Goal: Information Seeking & Learning: Learn about a topic

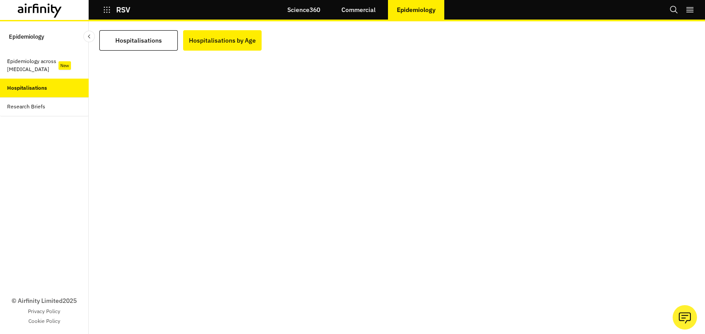
click at [42, 60] on div "Epidemiology across [MEDICAL_DATA]" at bounding box center [33, 65] width 53 height 16
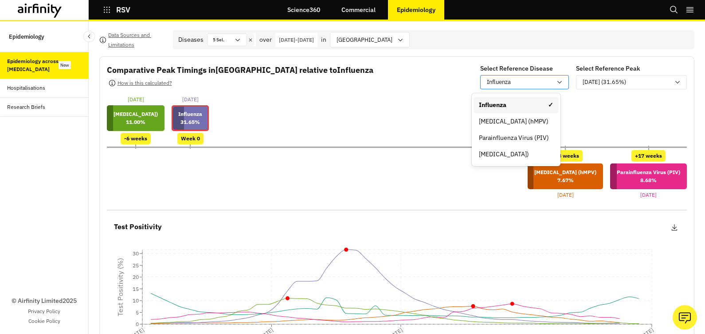
click at [556, 79] on icon at bounding box center [559, 82] width 7 height 7
click at [515, 150] on div "[MEDICAL_DATA])" at bounding box center [516, 153] width 75 height 9
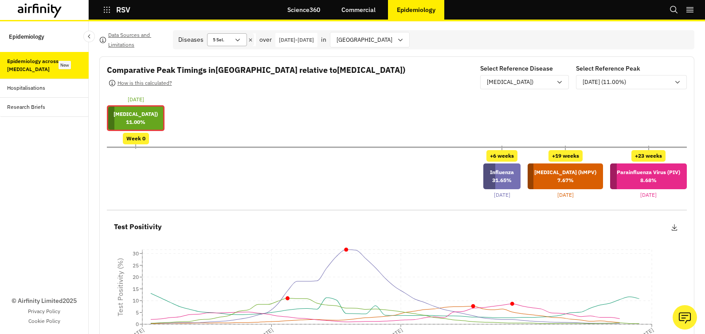
click at [244, 38] on div "5 Sel." at bounding box center [227, 39] width 40 height 13
click at [231, 71] on div "[MEDICAL_DATA] ✓" at bounding box center [251, 74] width 75 height 7
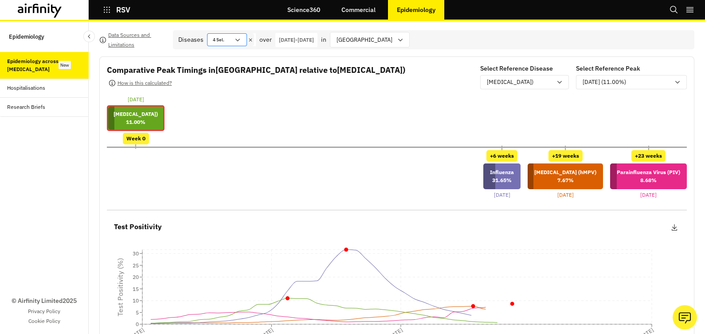
click at [239, 40] on icon at bounding box center [238, 40] width 4 height 3
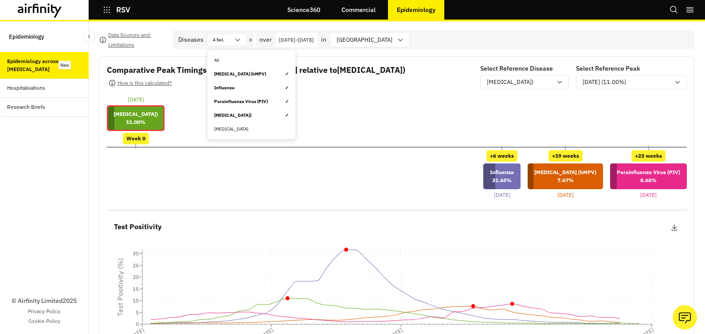
click at [234, 86] on div "[MEDICAL_DATA] ✓" at bounding box center [251, 87] width 75 height 7
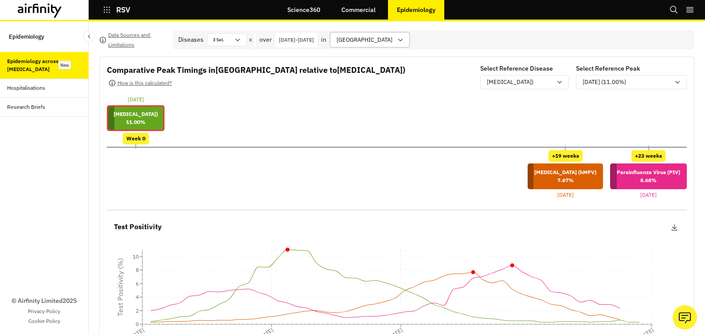
click at [404, 37] on icon at bounding box center [400, 39] width 7 height 7
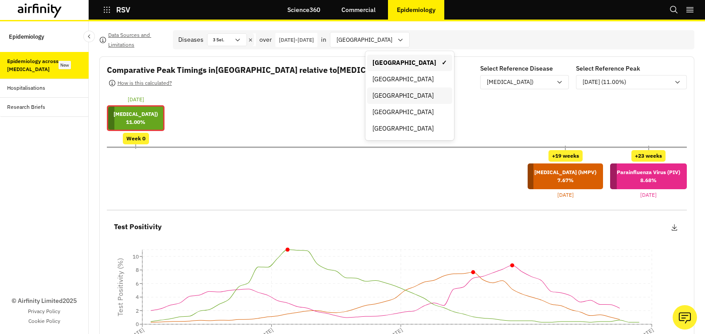
click at [393, 99] on div "[GEOGRAPHIC_DATA]" at bounding box center [410, 95] width 75 height 9
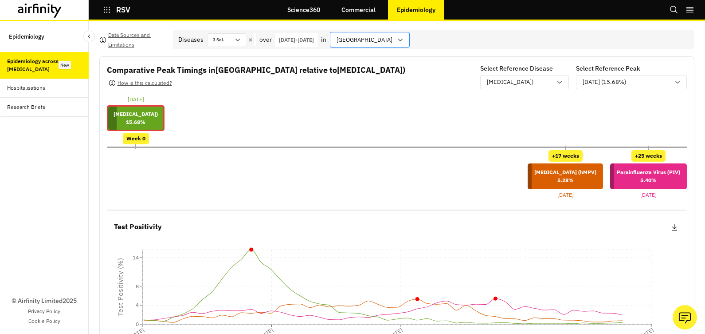
click at [403, 43] on icon at bounding box center [400, 39] width 7 height 7
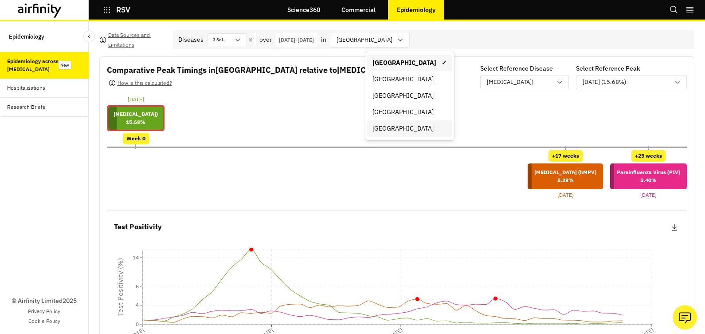
click at [389, 126] on div "[GEOGRAPHIC_DATA]" at bounding box center [410, 128] width 75 height 9
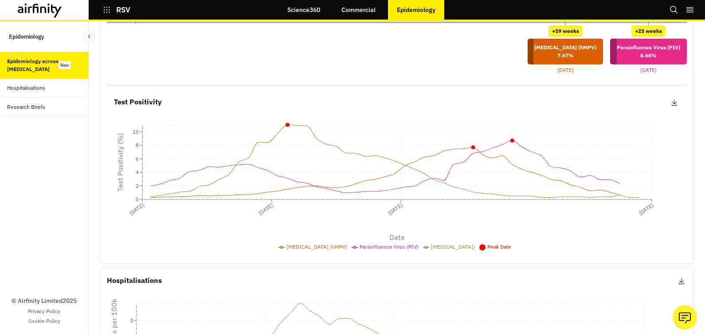
scroll to position [126, 0]
